Goal: Task Accomplishment & Management: Complete application form

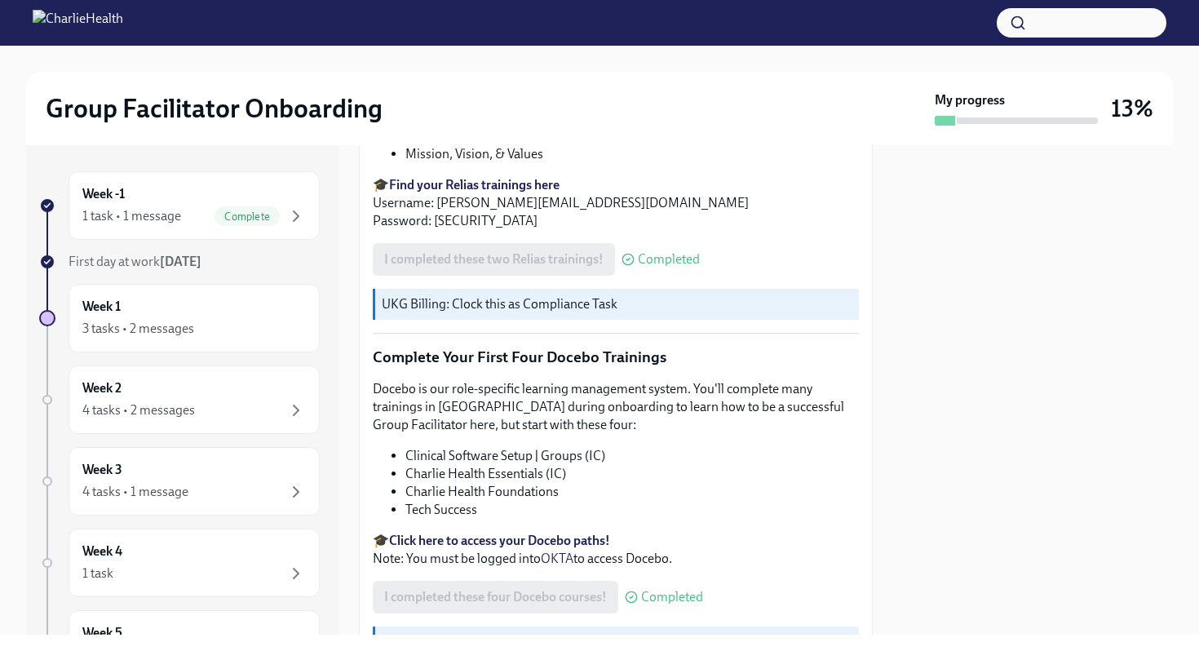
scroll to position [2073, 0]
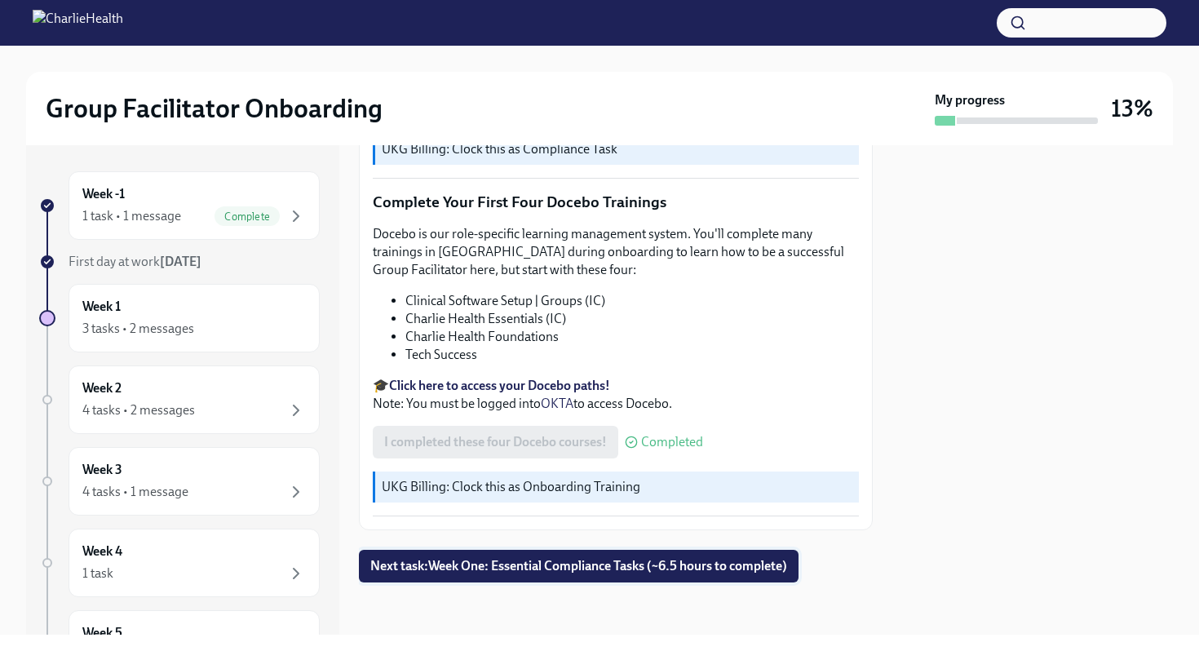
click at [565, 561] on span "Next task : Week One: Essential Compliance Tasks (~6.5 hours to complete)" at bounding box center [578, 566] width 417 height 16
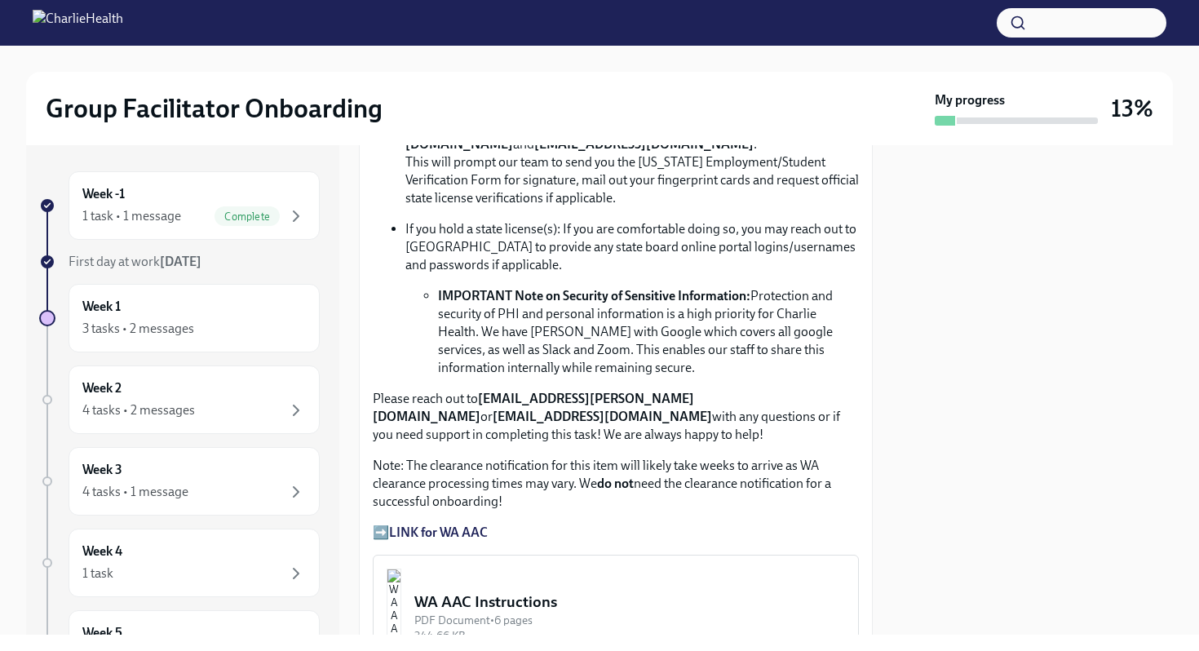
scroll to position [1119, 0]
click at [470, 523] on strong "LINK for WA AAC" at bounding box center [438, 530] width 99 height 15
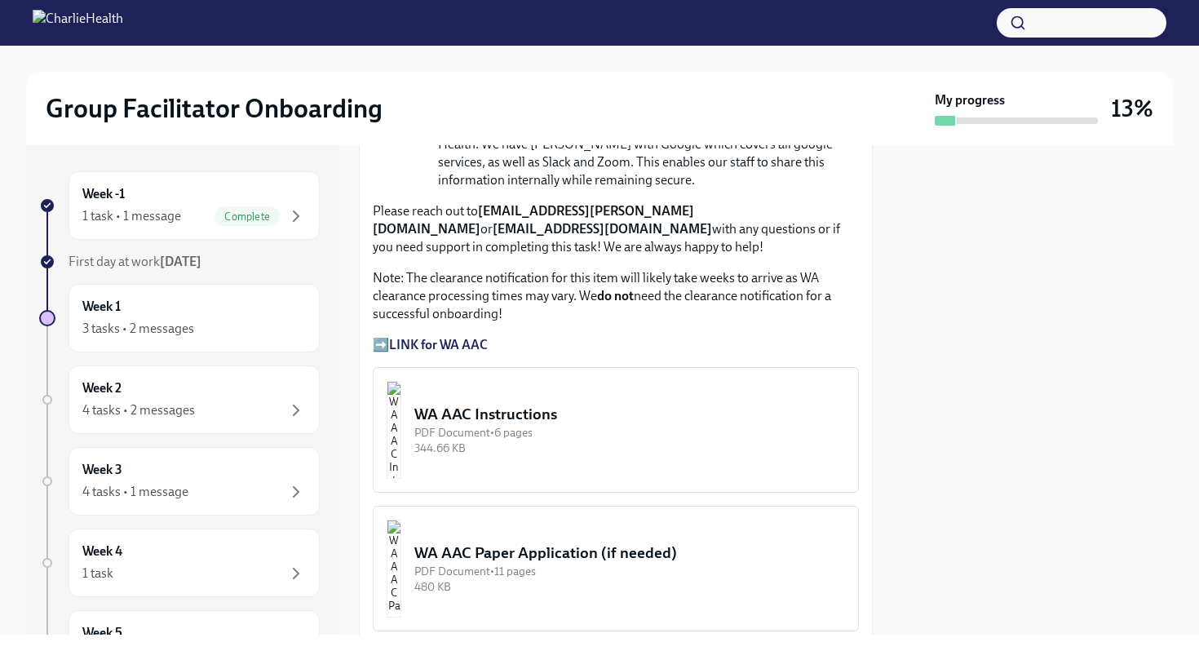
scroll to position [1307, 0]
click at [525, 423] on div "PDF Document • 6 pages" at bounding box center [629, 430] width 431 height 15
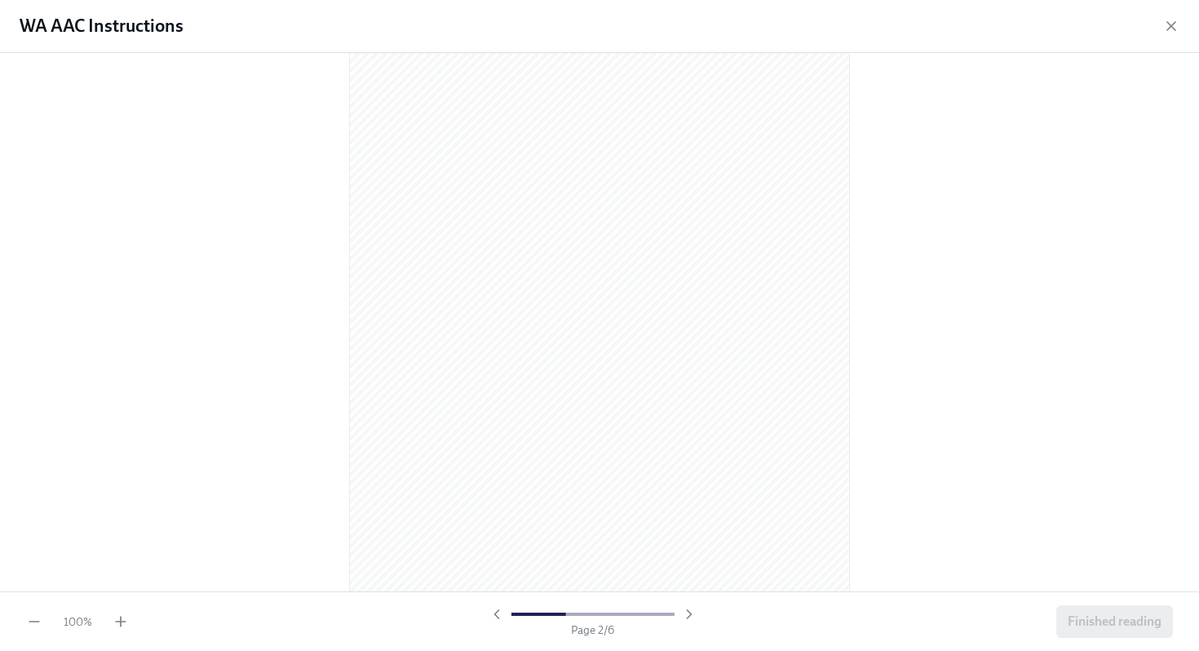
scroll to position [765, 0]
click at [1169, 24] on icon "button" at bounding box center [1171, 26] width 16 height 16
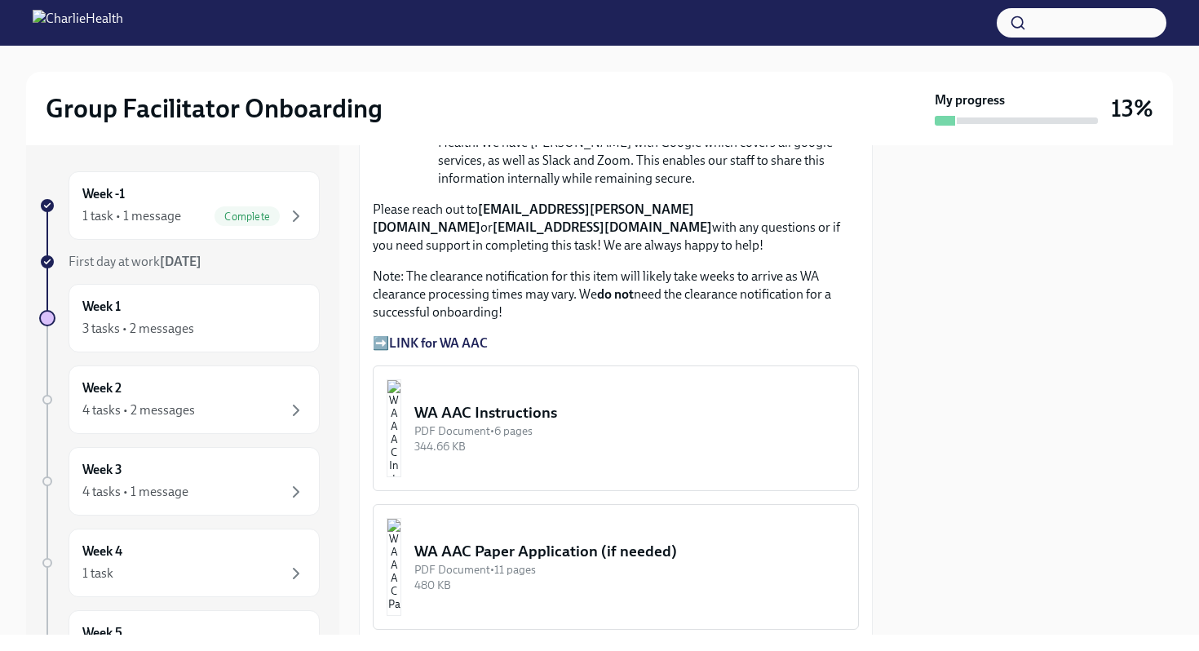
click at [468, 335] on strong "LINK for WA AAC" at bounding box center [438, 342] width 99 height 15
click at [463, 412] on button "WA AAC Instructions PDF Document • 6 pages 344.66 KB" at bounding box center [616, 428] width 486 height 126
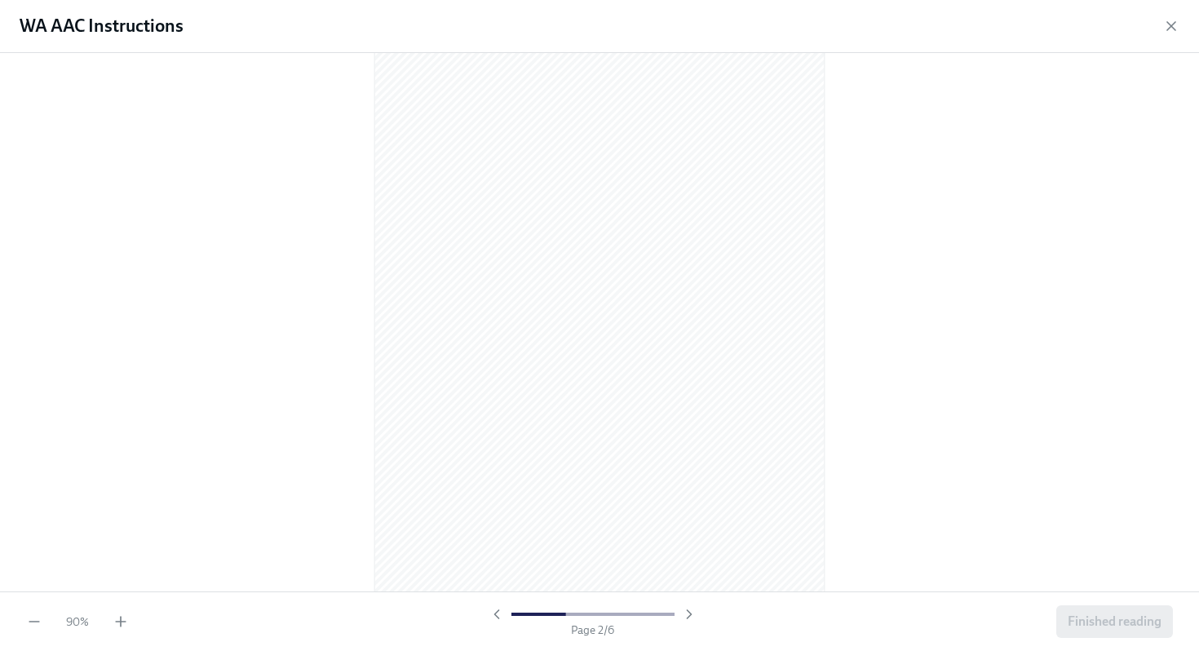
scroll to position [657, 0]
click at [116, 618] on icon "button" at bounding box center [121, 621] width 16 height 16
click at [1166, 26] on icon "button" at bounding box center [1171, 26] width 16 height 16
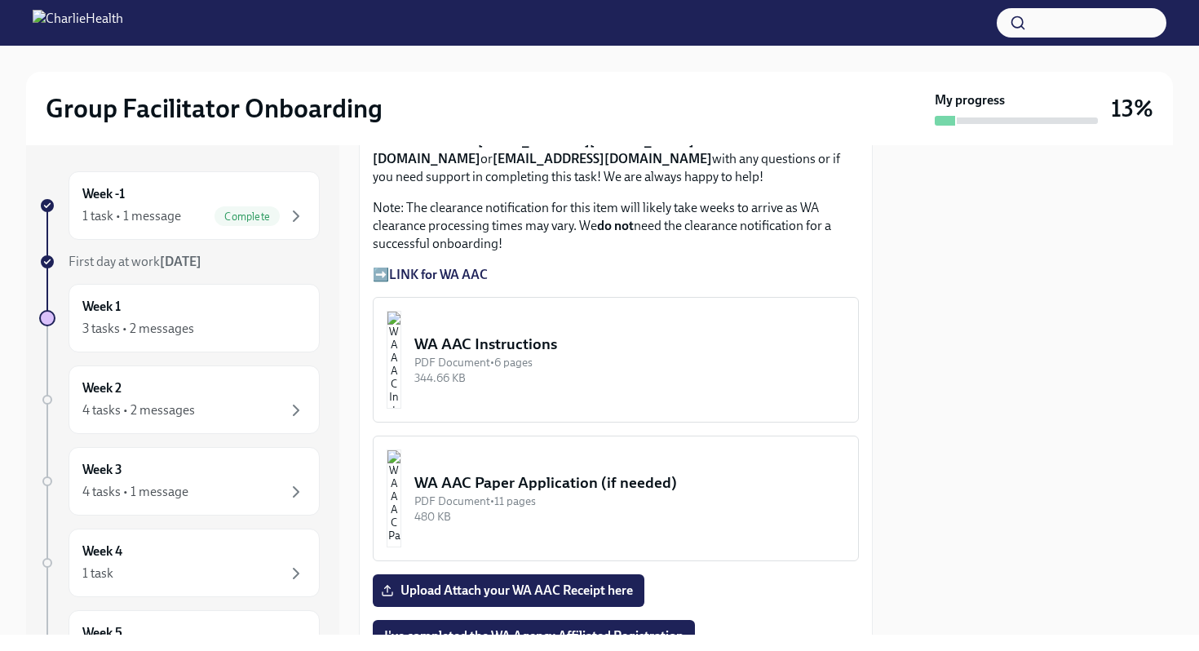
scroll to position [1382, 0]
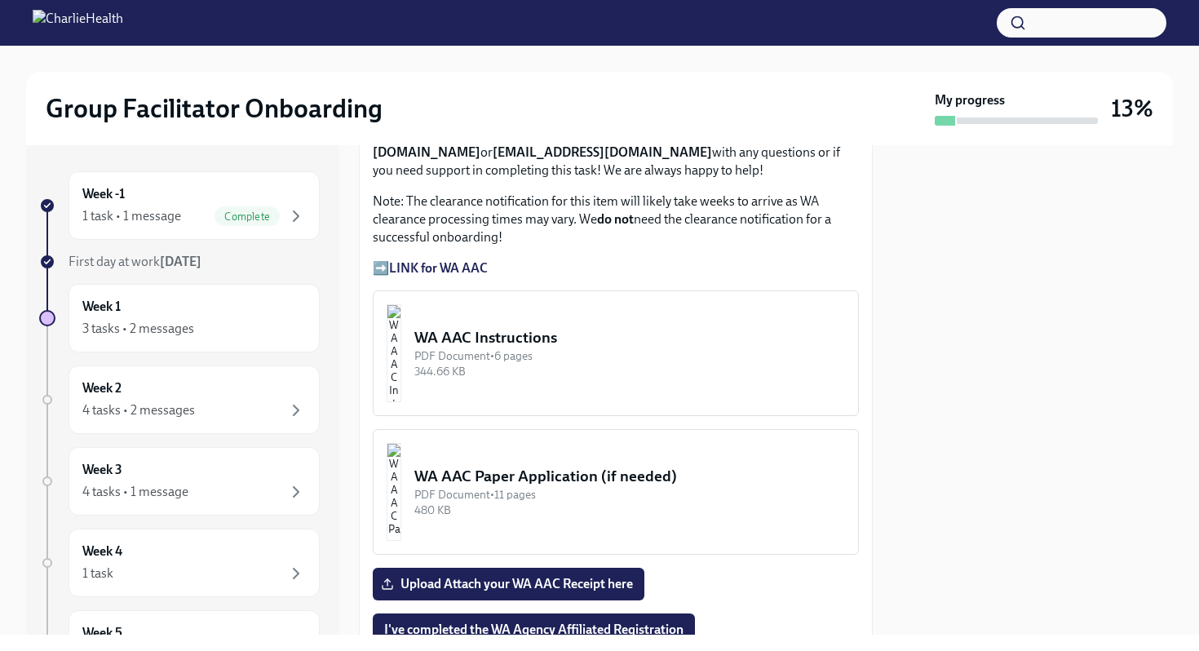
click at [427, 260] on strong "LINK for WA AAC" at bounding box center [438, 267] width 99 height 15
click at [561, 327] on div "WA AAC Instructions" at bounding box center [629, 337] width 431 height 21
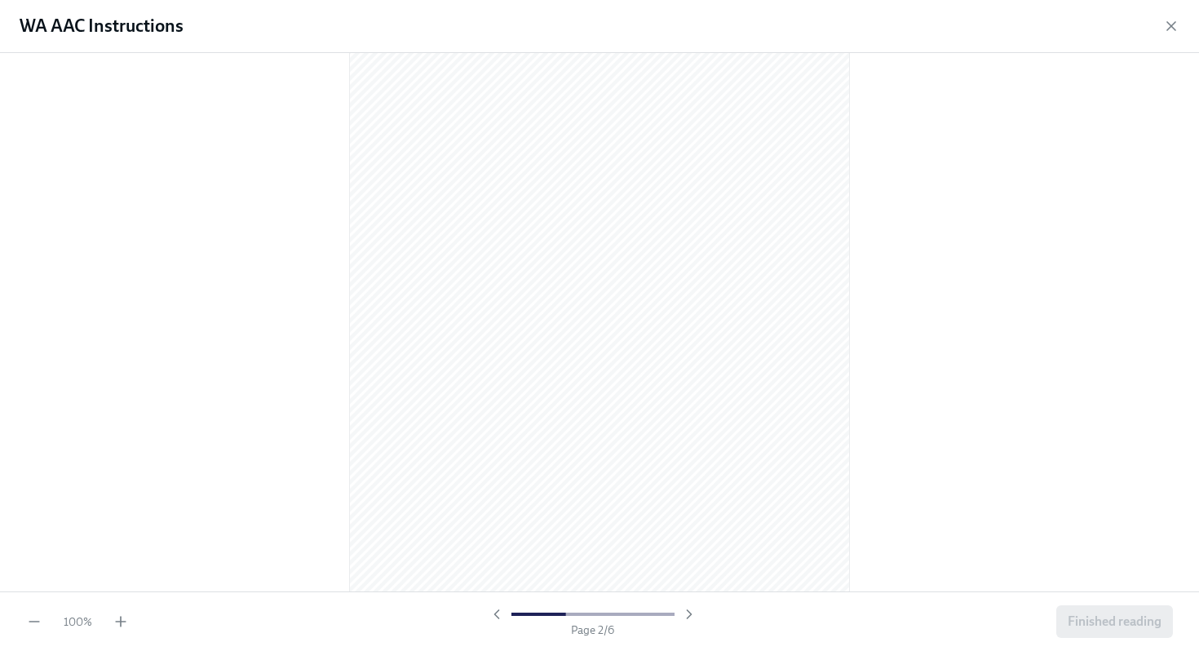
scroll to position [794, 0]
click at [121, 621] on icon "button" at bounding box center [121, 621] width 0 height 10
click at [1102, 610] on button "Finished reading" at bounding box center [1114, 621] width 117 height 33
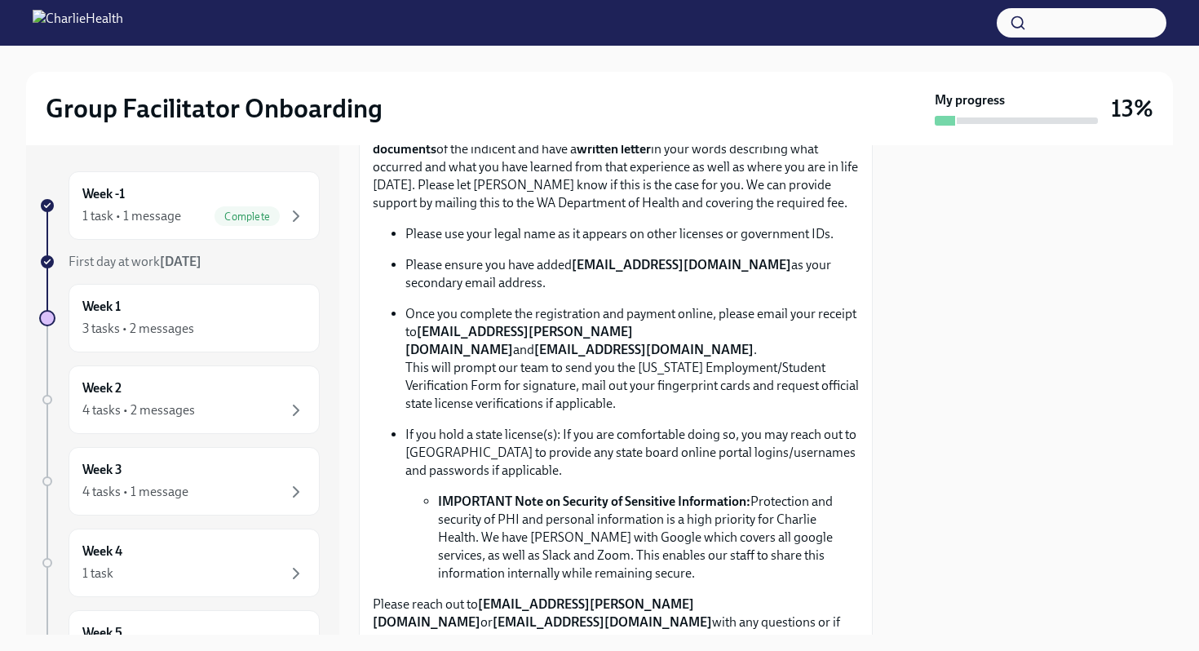
scroll to position [913, 0]
drag, startPoint x: 572, startPoint y: 266, endPoint x: 691, endPoint y: 272, distance: 119.2
click at [691, 272] on p "Please ensure you have added [EMAIL_ADDRESS][DOMAIN_NAME] as your secondary ema…" at bounding box center [631, 273] width 453 height 36
click at [683, 266] on strong "[EMAIL_ADDRESS][DOMAIN_NAME]" at bounding box center [681, 263] width 219 height 15
click at [635, 286] on p "Please ensure you have added [EMAIL_ADDRESS][DOMAIN_NAME] as your secondary ema…" at bounding box center [631, 273] width 453 height 36
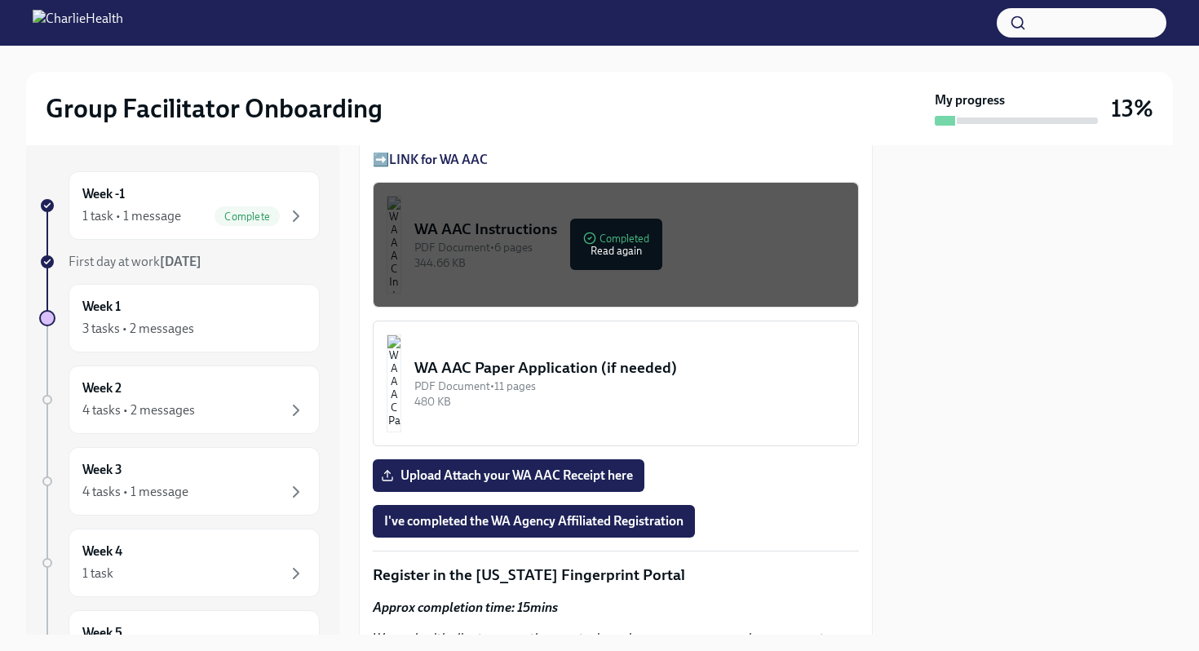
scroll to position [1491, 0]
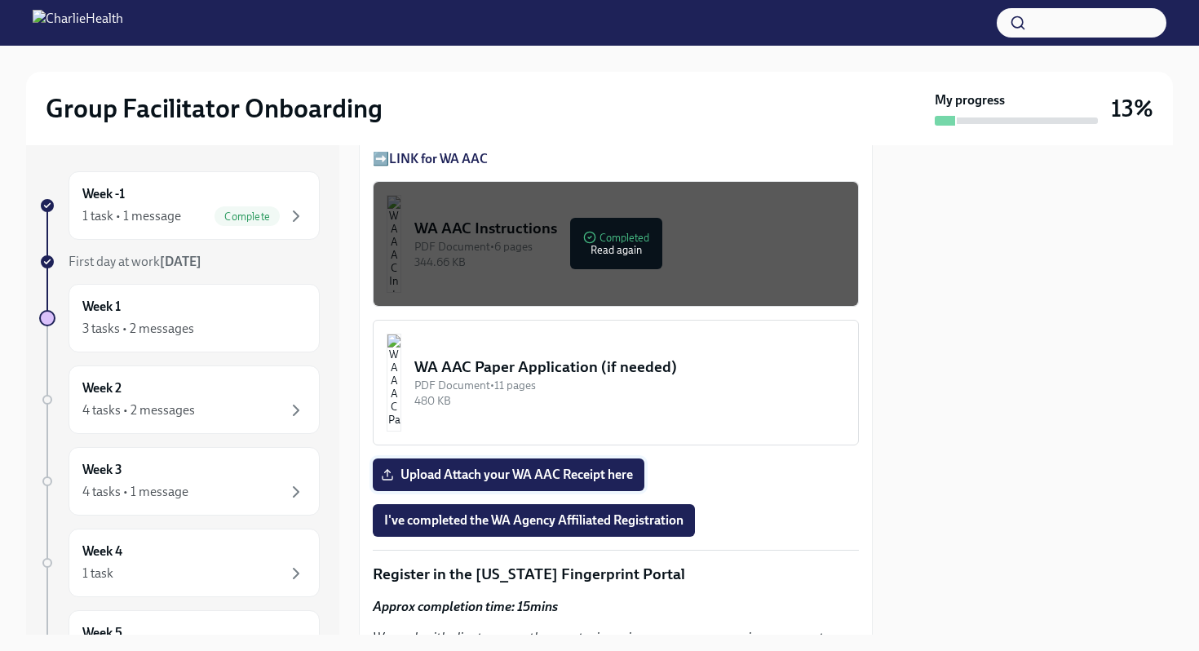
click at [515, 466] on span "Upload Attach your WA AAC Receipt here" at bounding box center [508, 474] width 249 height 16
click at [0, 0] on input "Upload Attach your WA AAC Receipt here" at bounding box center [0, 0] width 0 height 0
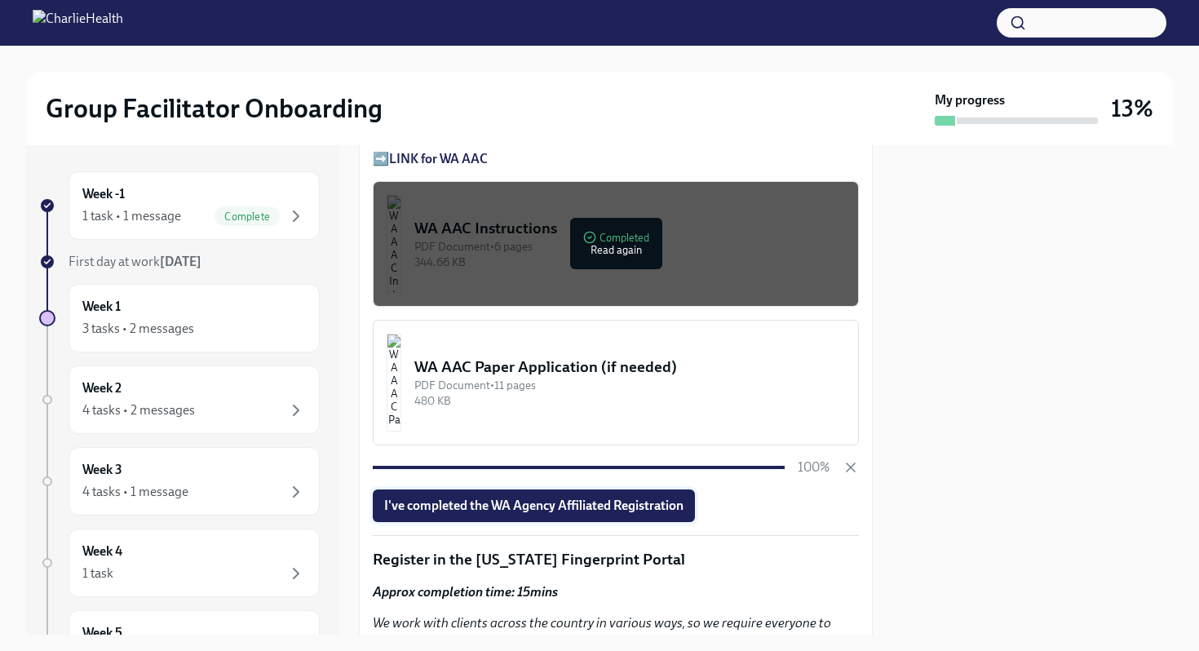
click at [647, 497] on span "I've completed the WA Agency Affiliated Registration" at bounding box center [533, 505] width 299 height 16
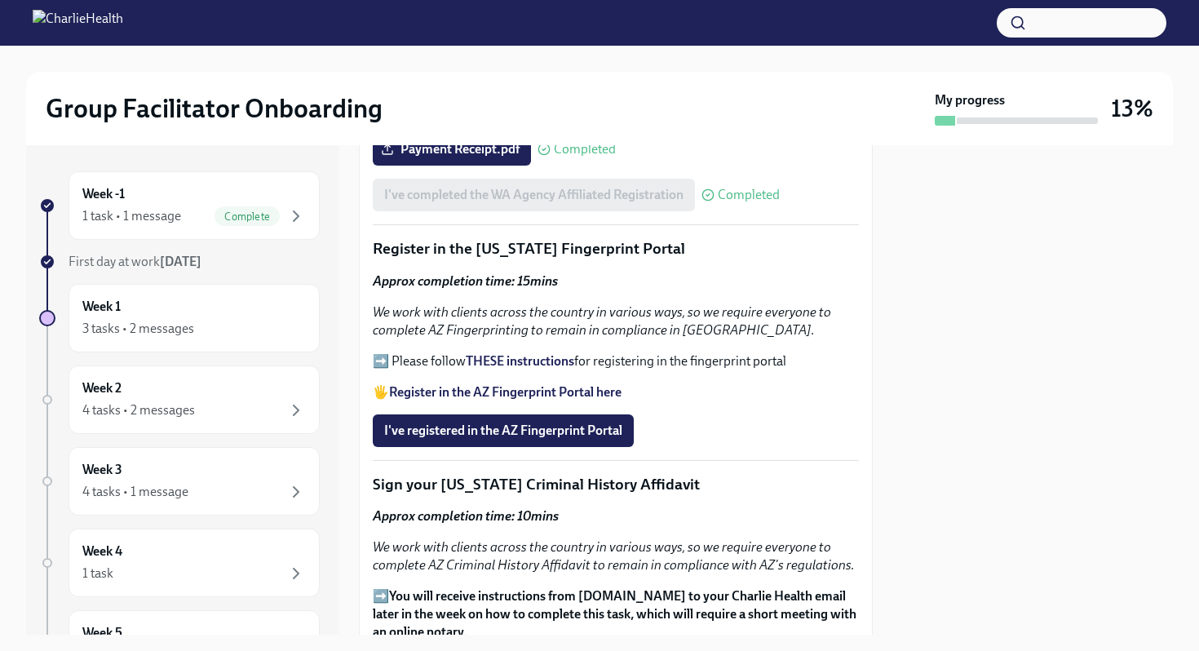
scroll to position [1820, 0]
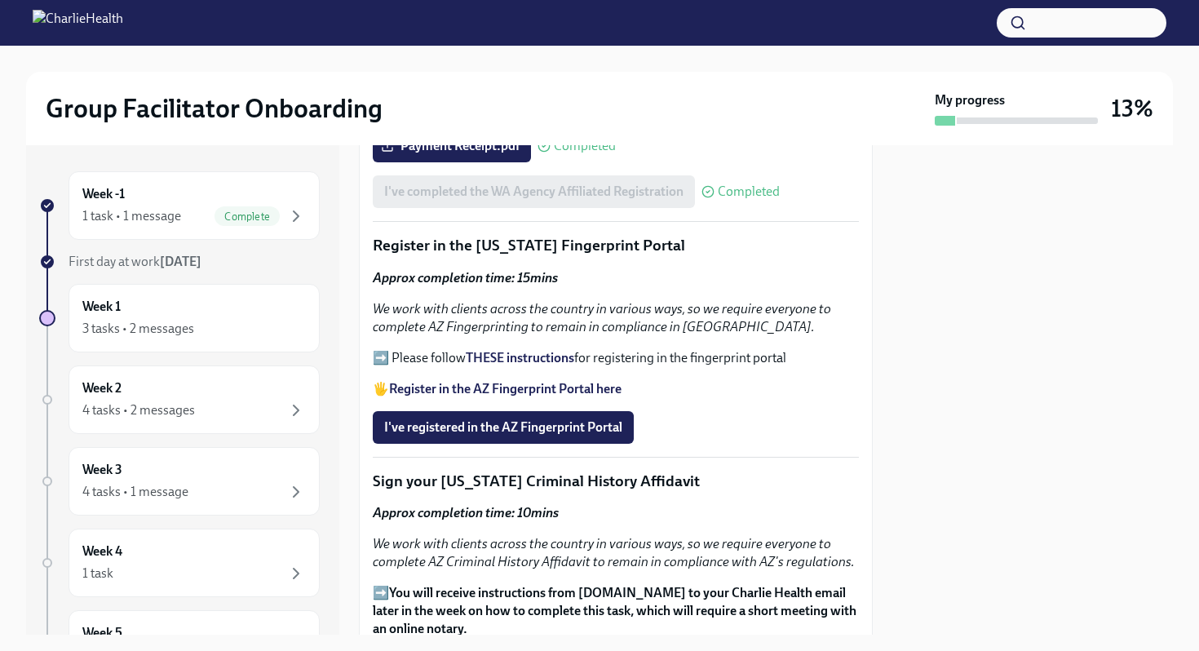
click at [551, 350] on strong "THESE instructions" at bounding box center [520, 357] width 108 height 15
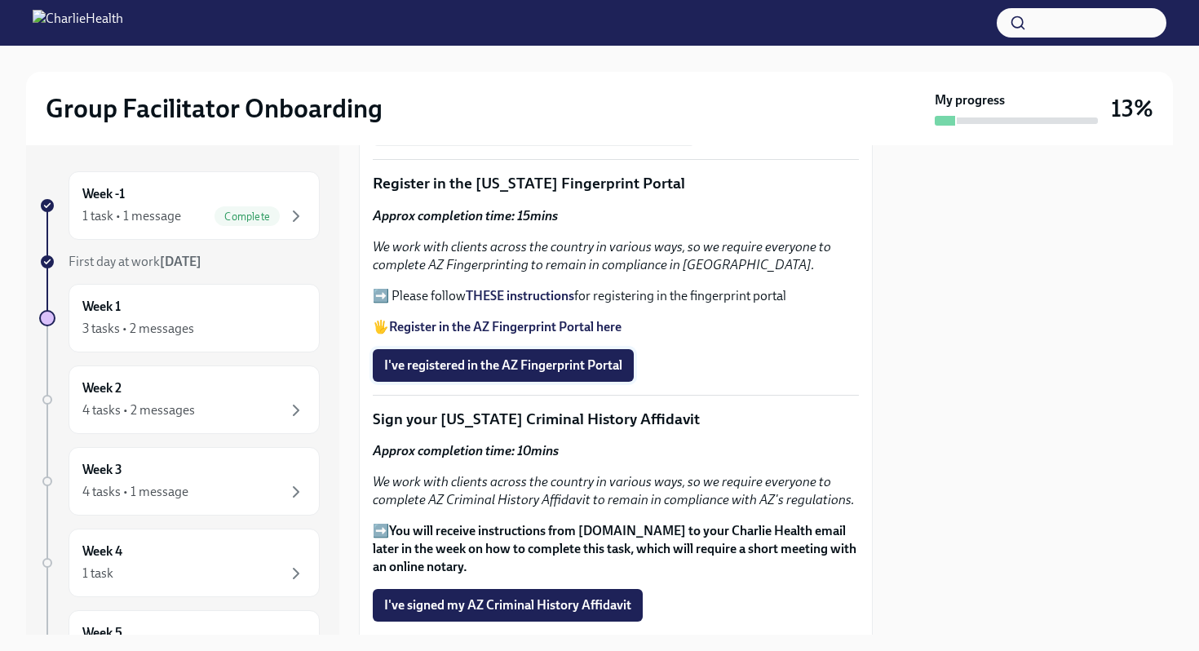
scroll to position [1883, 0]
click at [464, 356] on span "I've registered in the AZ Fingerprint Portal" at bounding box center [503, 364] width 238 height 16
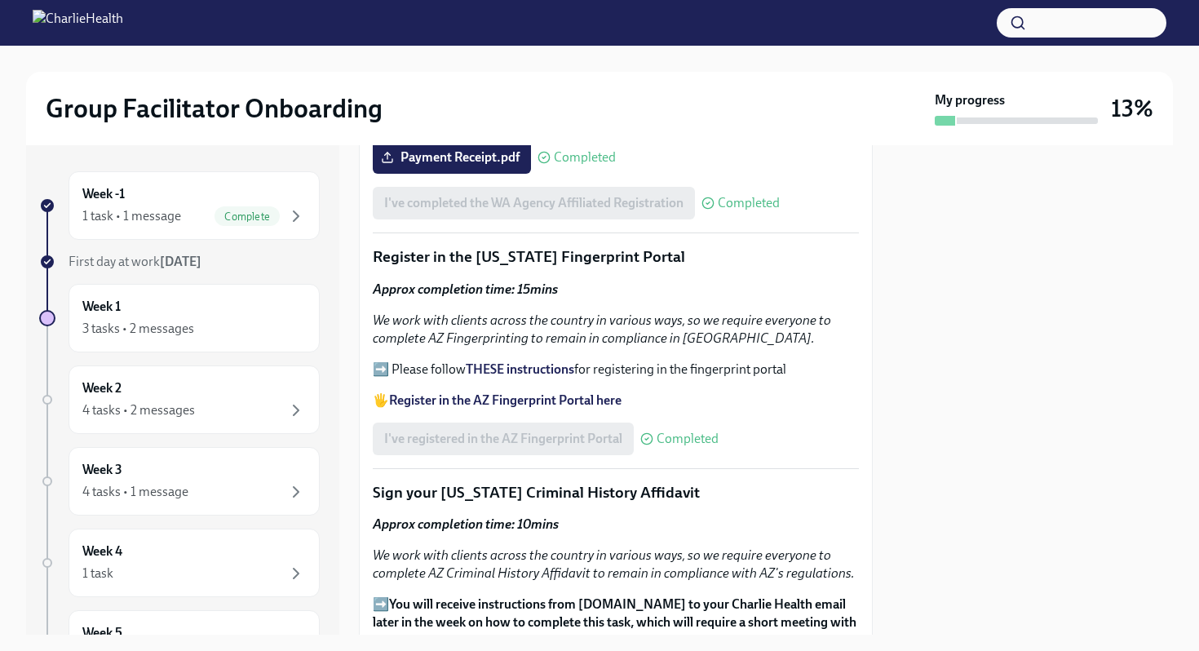
scroll to position [1822, 0]
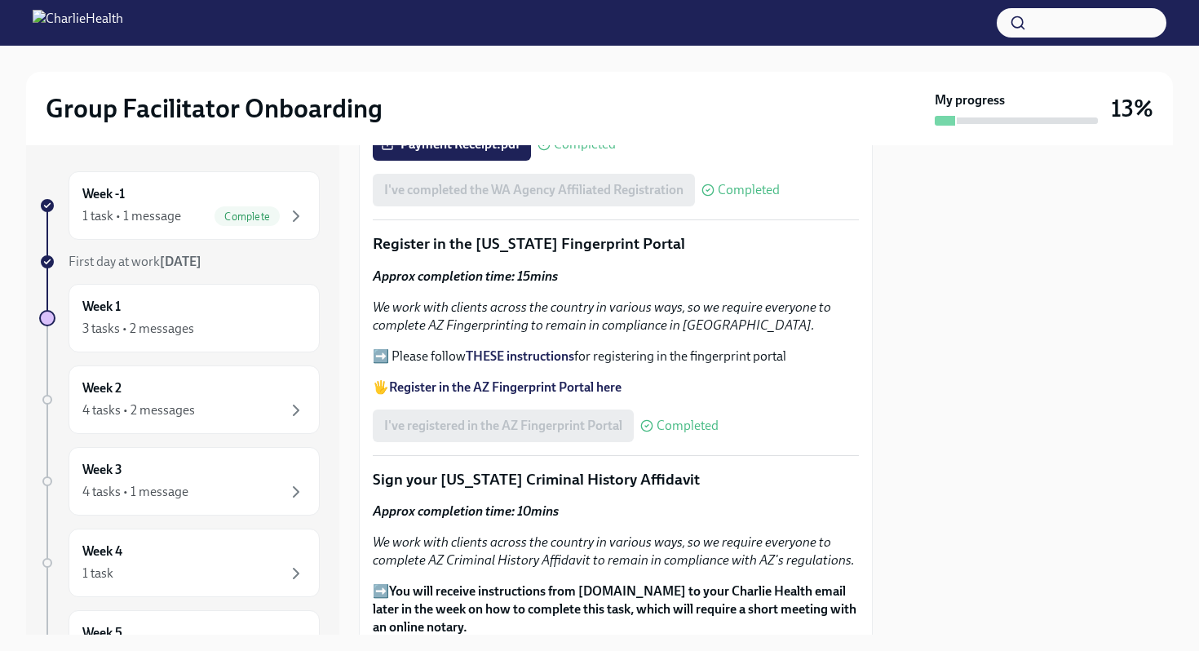
click at [466, 379] on strong "Register in the AZ Fingerprint Portal here" at bounding box center [505, 386] width 232 height 15
click at [802, 324] on div "Approx completion time: 15mins We work with clients across the country in vario…" at bounding box center [616, 331] width 486 height 129
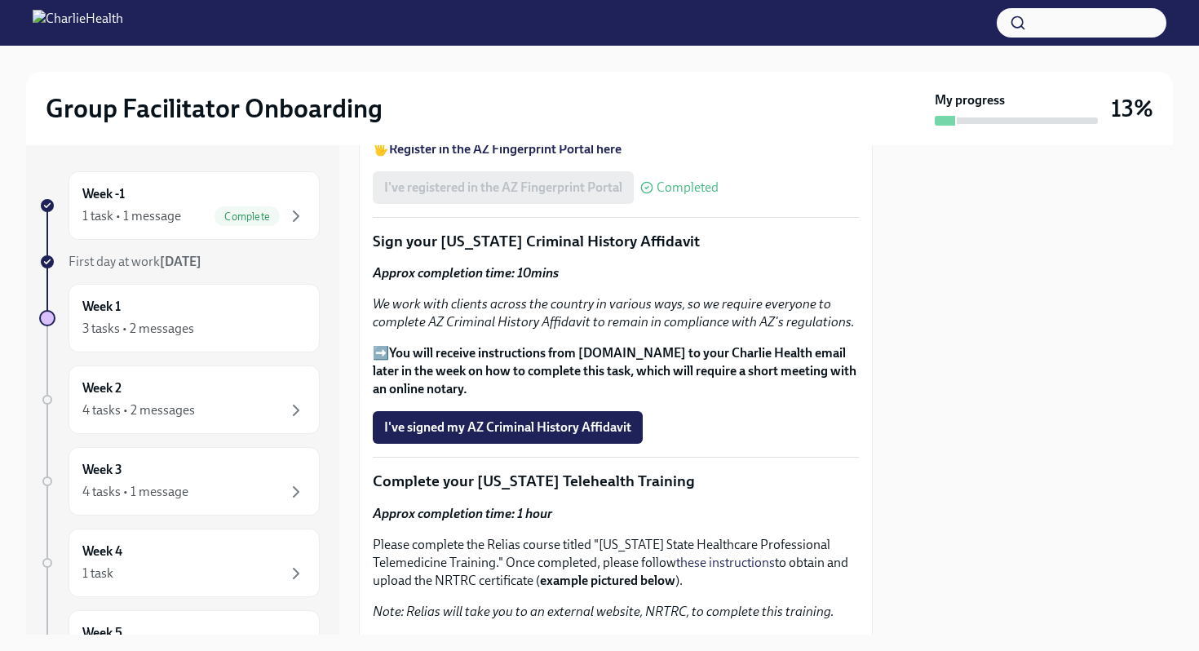
scroll to position [2063, 0]
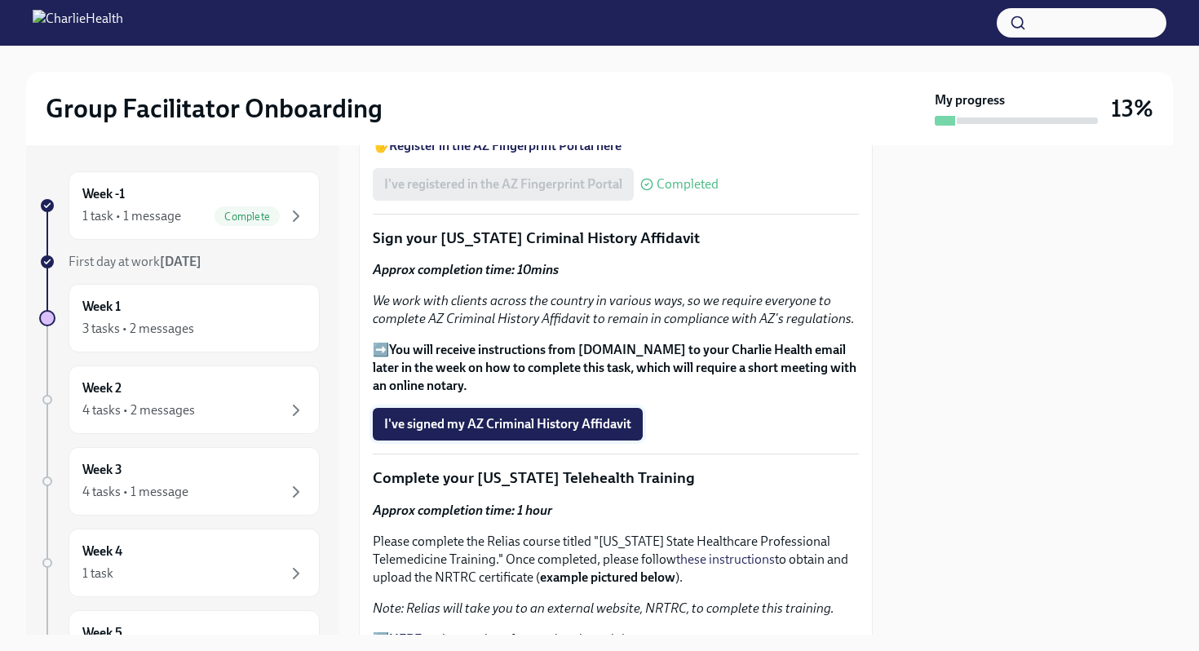
click at [532, 416] on span "I've signed my AZ Criminal History Affidavit" at bounding box center [507, 424] width 247 height 16
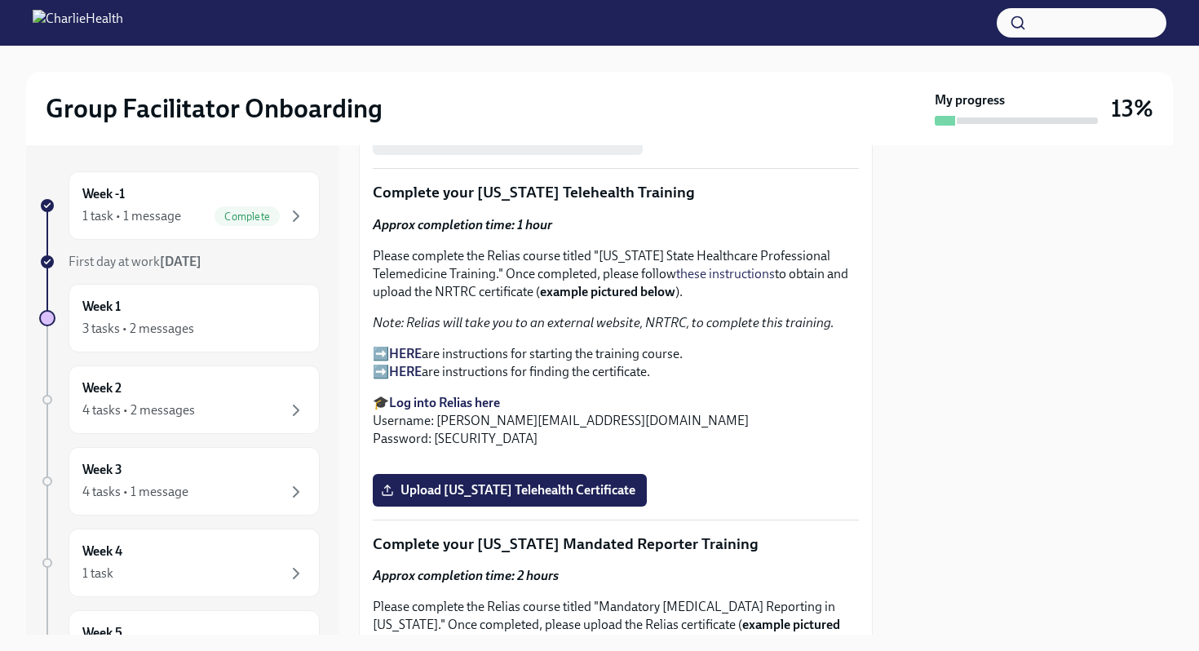
scroll to position [2347, 0]
click at [478, 395] on strong "Log into Relias here" at bounding box center [444, 402] width 111 height 15
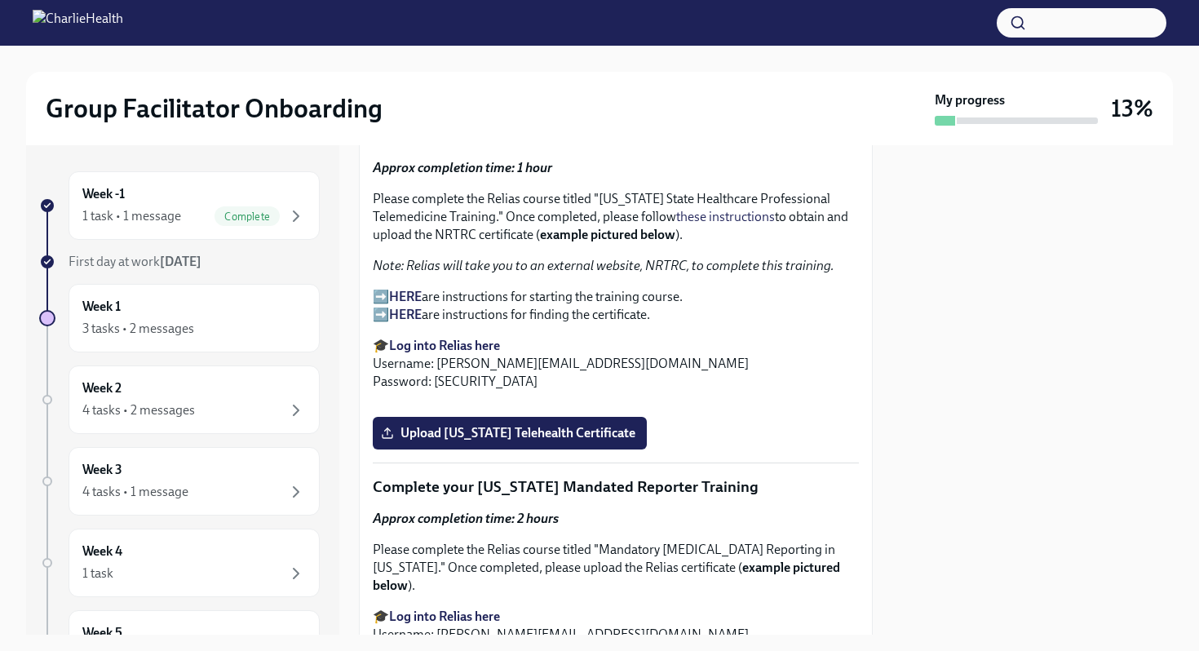
scroll to position [2402, 0]
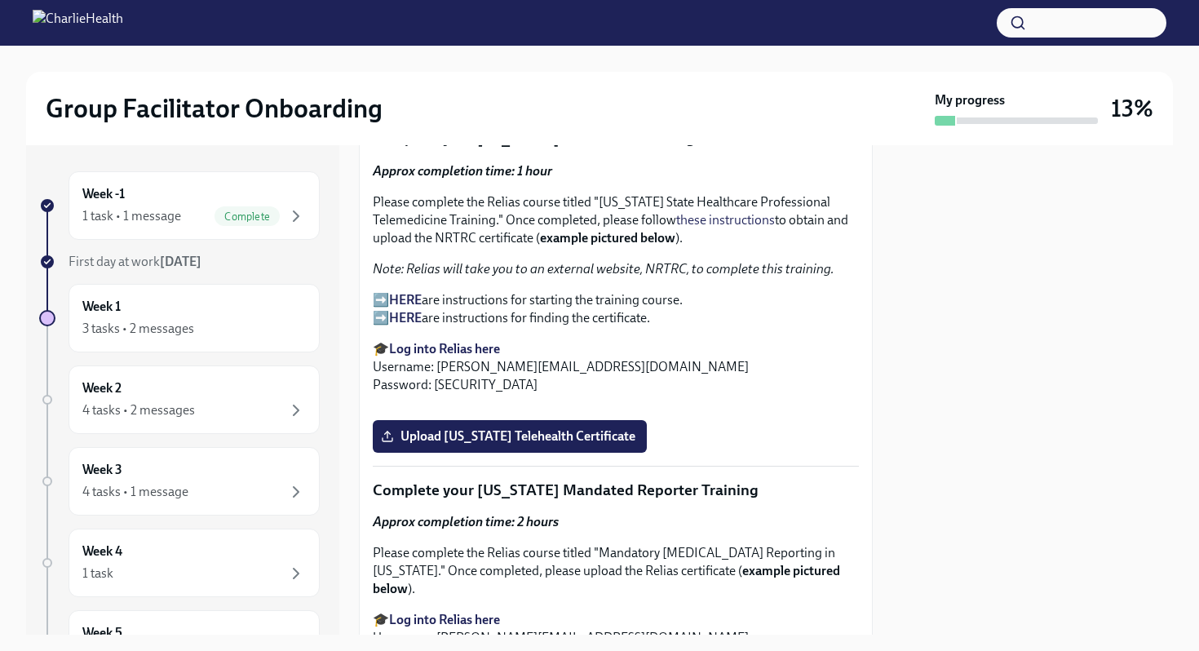
click at [394, 292] on strong "HERE" at bounding box center [405, 299] width 33 height 15
